Goal: Information Seeking & Learning: Learn about a topic

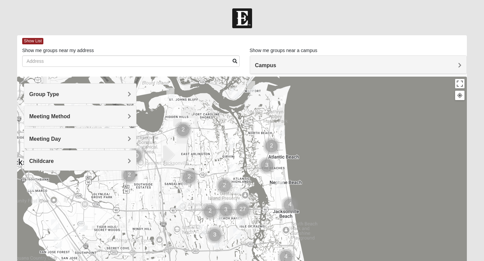
click at [280, 63] on h4 "Campus" at bounding box center [358, 65] width 207 height 6
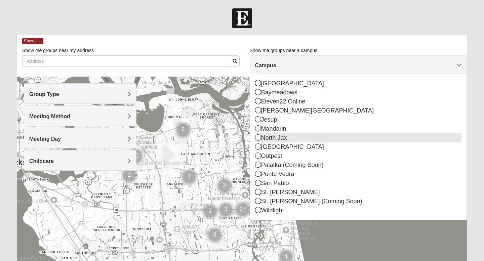
click at [259, 138] on icon at bounding box center [258, 138] width 6 height 6
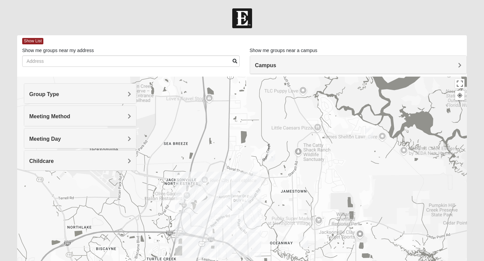
click at [132, 136] on div "Meeting Day" at bounding box center [80, 138] width 112 height 20
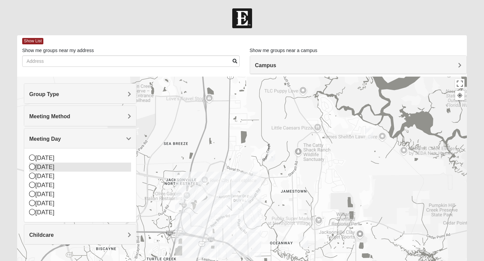
click at [34, 168] on icon at bounding box center [32, 167] width 6 height 6
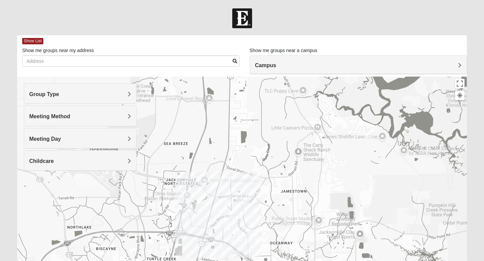
click at [118, 143] on div "Meeting Day" at bounding box center [80, 138] width 112 height 20
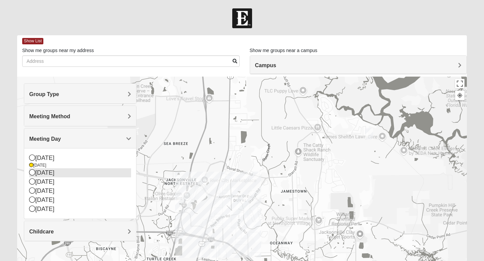
click at [33, 173] on icon at bounding box center [32, 172] width 6 height 6
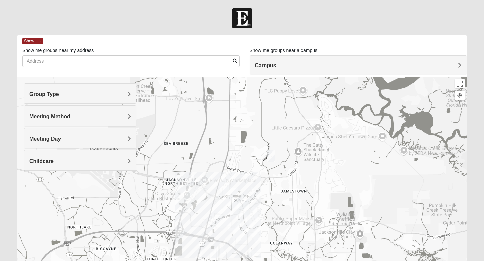
click at [118, 137] on h4 "Meeting Day" at bounding box center [80, 139] width 102 height 6
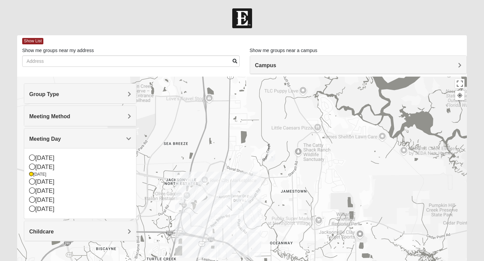
click at [61, 137] on span "Meeting Day" at bounding box center [45, 139] width 32 height 6
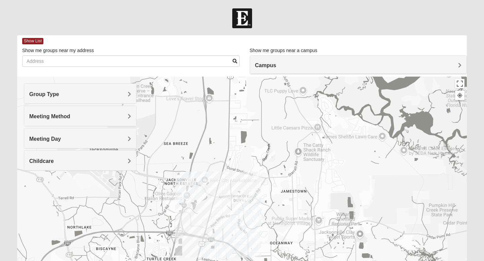
click at [128, 112] on div "Meeting Method" at bounding box center [80, 116] width 112 height 20
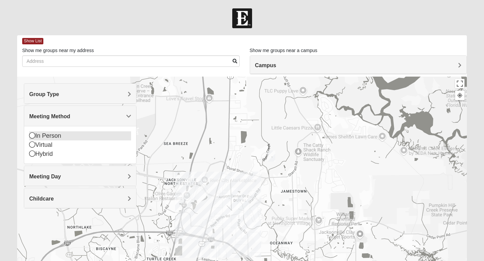
click at [31, 135] on icon at bounding box center [32, 135] width 6 height 6
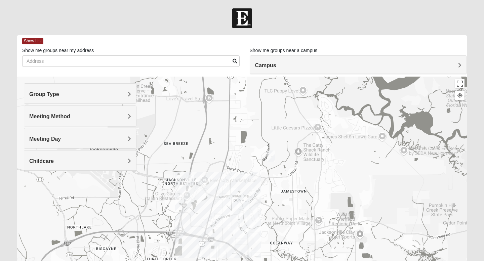
click at [190, 180] on img "Mens Holt 32218" at bounding box center [190, 180] width 8 height 11
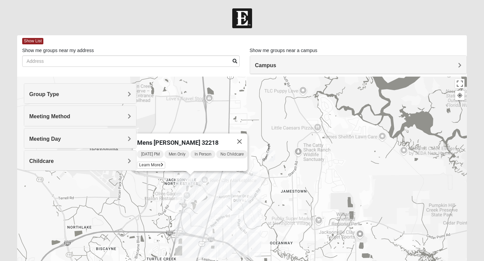
click at [271, 158] on img "Womens Grissinger 32218" at bounding box center [271, 156] width 8 height 11
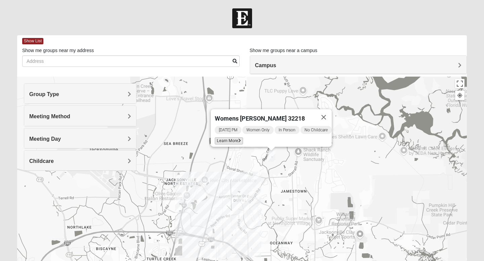
click at [231, 138] on span "Learn More" at bounding box center [229, 141] width 28 height 7
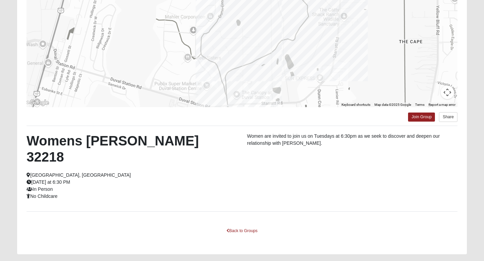
scroll to position [101, 0]
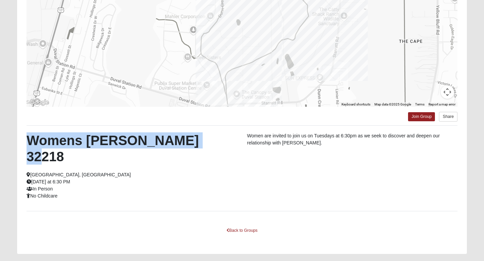
drag, startPoint x: 28, startPoint y: 139, endPoint x: 205, endPoint y: 148, distance: 177.5
click at [205, 148] on h2 "Womens [PERSON_NAME] 32218" at bounding box center [132, 148] width 211 height 32
copy h2 "Womens [PERSON_NAME] 32218"
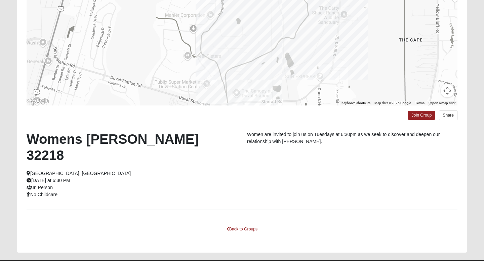
click at [92, 173] on div "Womens Grissinger 32218 Jacksonville, FL Tuesday at 6:30 PM In Person No Childc…" at bounding box center [132, 164] width 221 height 67
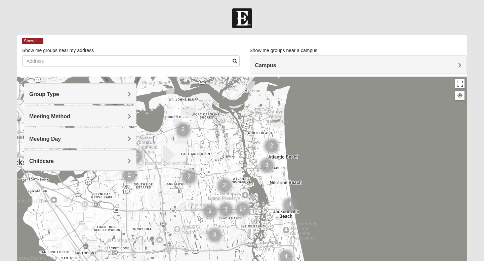
click at [260, 69] on div "Campus" at bounding box center [358, 65] width 217 height 18
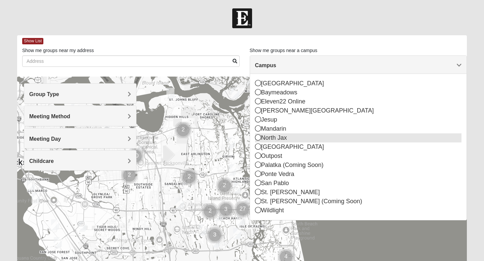
click at [259, 138] on icon at bounding box center [258, 138] width 6 height 6
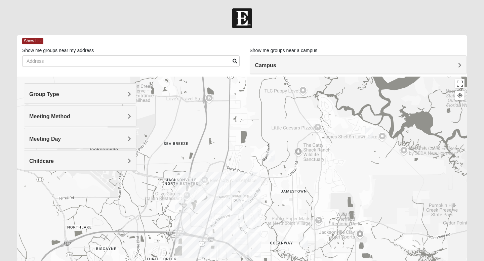
click at [245, 205] on img "North Jax" at bounding box center [243, 207] width 12 height 16
click at [59, 95] on span "Group Type" at bounding box center [44, 94] width 30 height 6
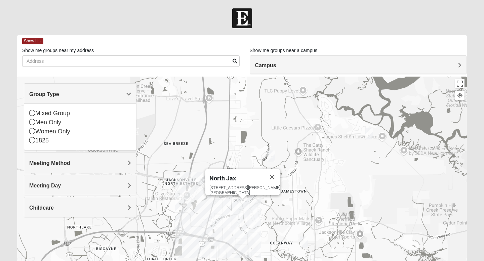
click at [59, 91] on span "Group Type" at bounding box center [44, 94] width 30 height 6
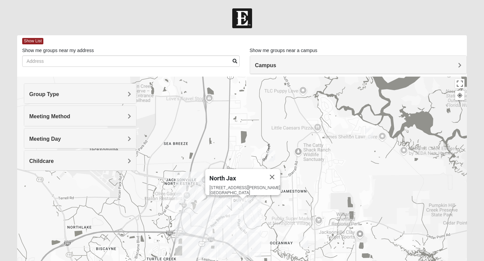
click at [127, 112] on div "Meeting Method" at bounding box center [80, 116] width 112 height 20
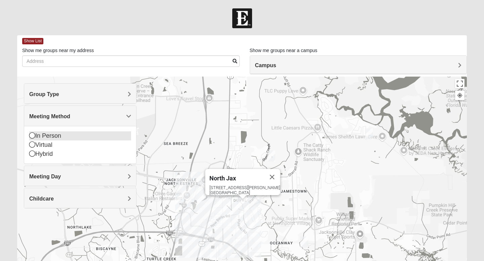
click at [77, 135] on div "In Person" at bounding box center [80, 135] width 102 height 9
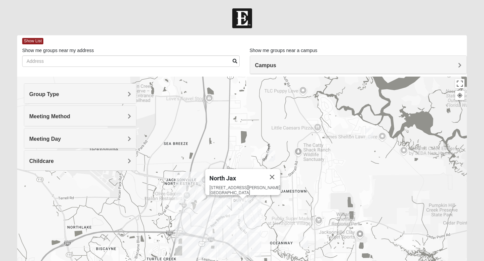
click at [238, 210] on img "North Jax" at bounding box center [243, 207] width 12 height 16
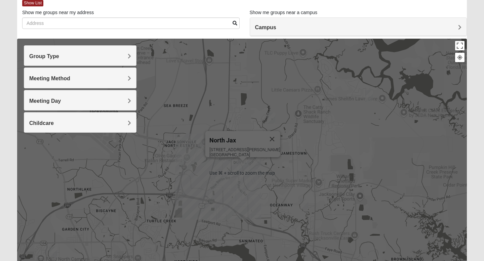
scroll to position [40, 0]
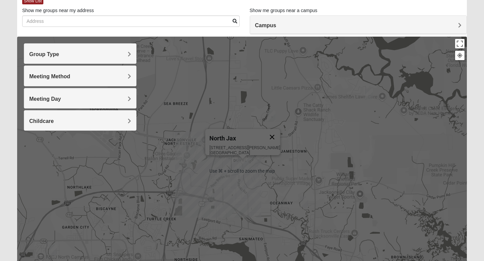
click at [264, 132] on button "Close" at bounding box center [272, 137] width 16 height 16
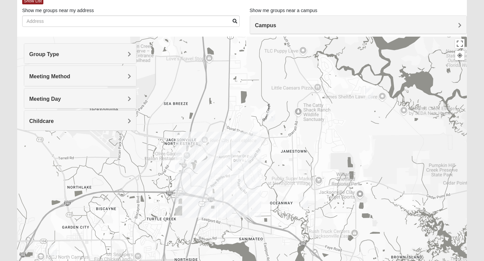
click at [247, 160] on img "North Jax" at bounding box center [243, 167] width 12 height 16
click at [264, 131] on button "Close" at bounding box center [272, 137] width 16 height 16
click at [273, 120] on img "Womens Grissinger 32218" at bounding box center [271, 116] width 8 height 11
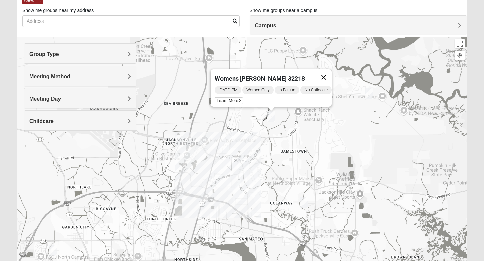
click at [329, 72] on button "Close" at bounding box center [324, 77] width 16 height 16
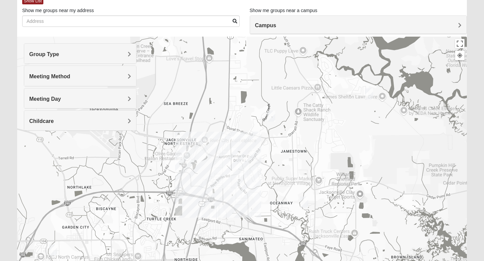
click at [234, 173] on div "To navigate, press the arrow keys." at bounding box center [242, 171] width 450 height 269
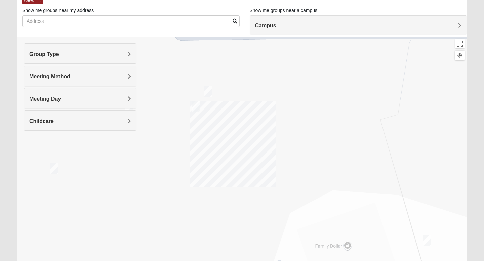
click at [53, 168] on img "On Campus Womens Lousignont 32218" at bounding box center [54, 168] width 8 height 11
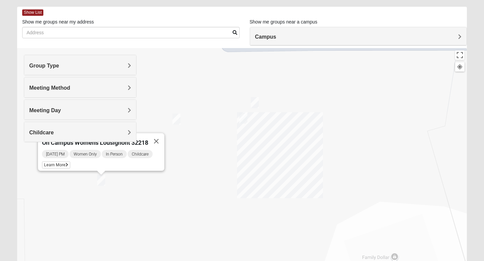
scroll to position [36, 0]
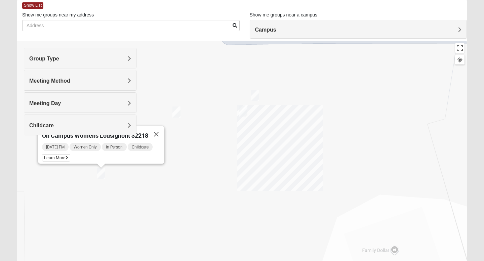
click at [123, 160] on div "Monday PM Women Only In Person Childcare Learn More" at bounding box center [103, 154] width 122 height 22
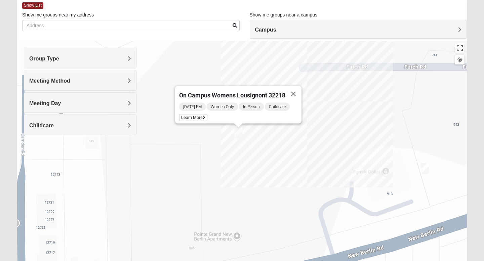
click at [315, 103] on div "On Campus Womens Lousignont 32218 Monday PM Women Only In Person Childcare Lear…" at bounding box center [242, 175] width 450 height 269
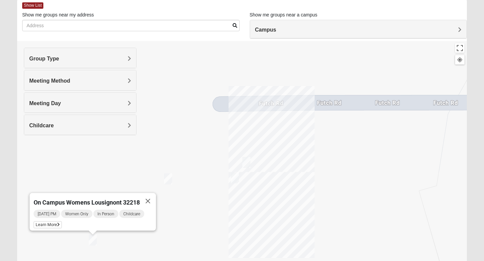
click at [171, 179] on img "On Campus Womens LeBlanc 32218" at bounding box center [168, 179] width 8 height 11
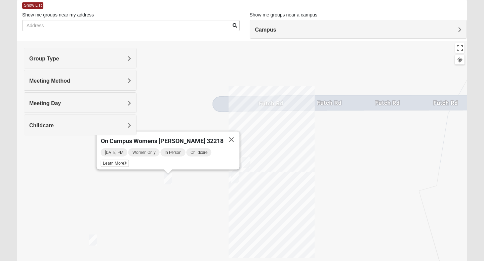
click at [233, 179] on img "On Campus Mixed Carroll 32218" at bounding box center [235, 178] width 8 height 11
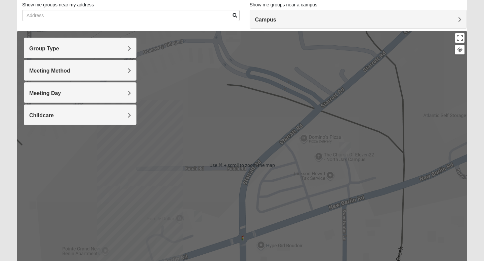
scroll to position [44, 0]
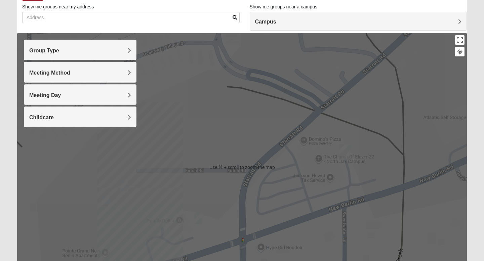
click at [203, 220] on div at bounding box center [242, 167] width 450 height 269
click at [201, 218] on img "On Campus Mixed Bales/Kentzell 32218" at bounding box center [198, 219] width 8 height 11
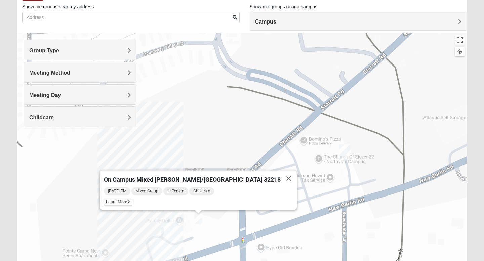
click at [346, 152] on img "North Jax" at bounding box center [345, 152] width 12 height 16
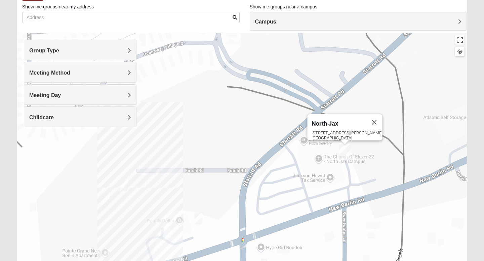
click at [200, 217] on img "On Campus Mixed Bales/Kentzell 32218" at bounding box center [198, 219] width 8 height 11
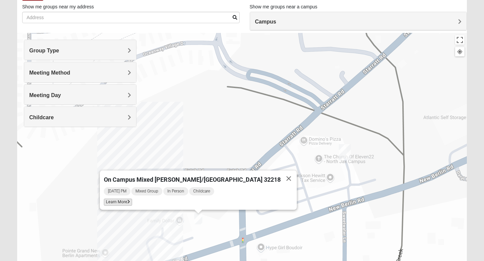
click at [132, 201] on span "Learn More" at bounding box center [118, 202] width 28 height 7
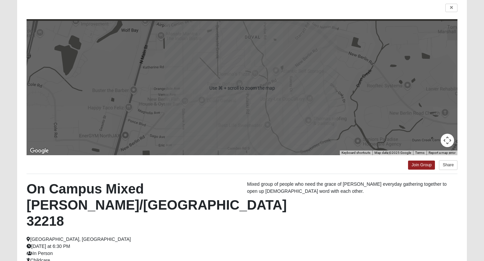
scroll to position [0, 0]
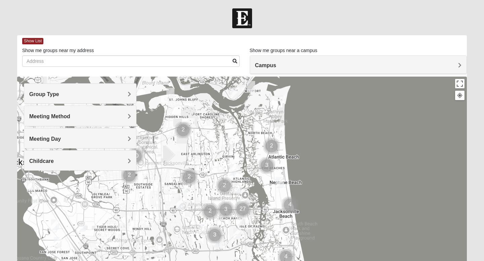
click at [59, 91] on span "Group Type" at bounding box center [44, 94] width 30 height 6
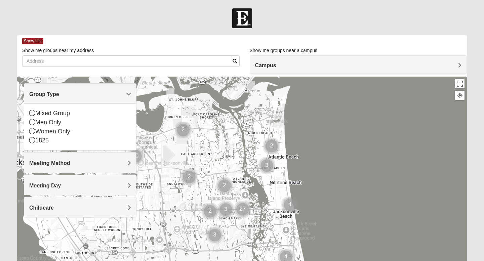
click at [59, 91] on span "Group Type" at bounding box center [44, 94] width 30 height 6
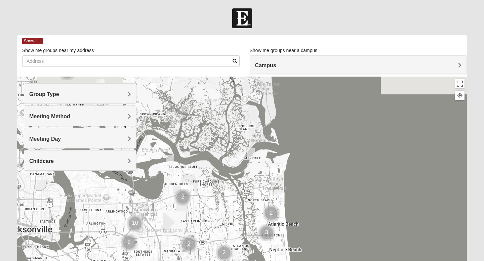
drag, startPoint x: 170, startPoint y: 106, endPoint x: 169, endPoint y: 181, distance: 75.0
click at [169, 181] on div at bounding box center [242, 211] width 450 height 269
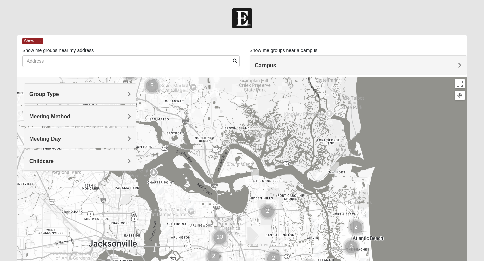
drag, startPoint x: 168, startPoint y: 115, endPoint x: 254, endPoint y: 122, distance: 86.8
click at [255, 123] on div at bounding box center [242, 211] width 450 height 269
click at [185, 98] on img "Mixed Drew 32226" at bounding box center [185, 98] width 8 height 11
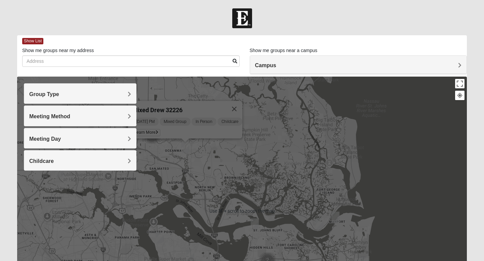
click at [131, 209] on div "Mixed Drew 32226 [DATE] PM Mixed Group In Person Childcare Learn More" at bounding box center [242, 211] width 450 height 269
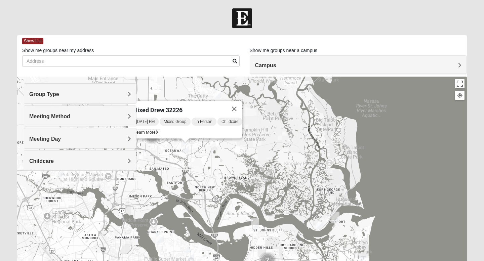
click at [181, 105] on div "Mixed Drew 32226" at bounding box center [179, 109] width 94 height 16
click at [146, 129] on span "Learn More" at bounding box center [146, 132] width 28 height 7
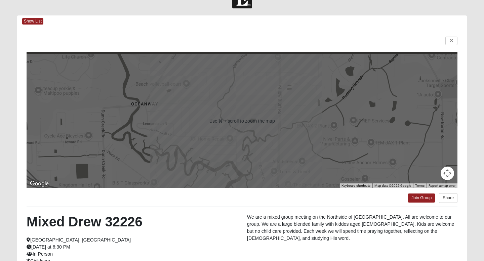
scroll to position [9, 0]
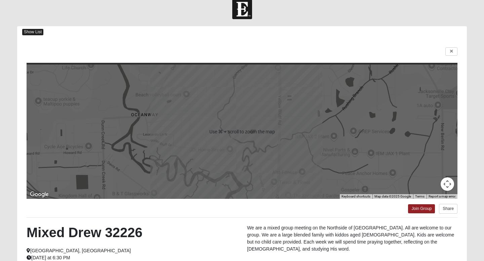
click at [29, 31] on span "Show List" at bounding box center [32, 32] width 21 height 6
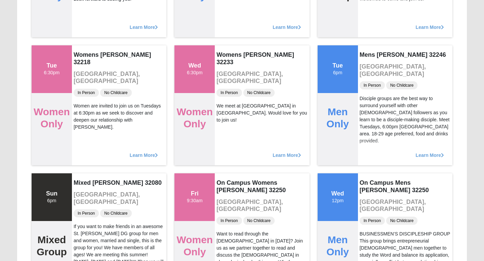
scroll to position [5422, 0]
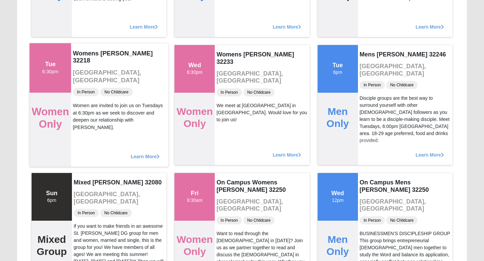
click at [147, 153] on span "Learn More" at bounding box center [145, 153] width 29 height 0
